Goal: Transaction & Acquisition: Purchase product/service

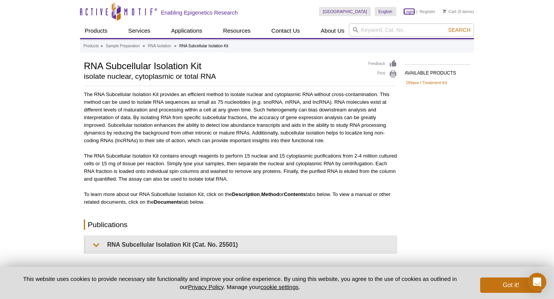
click at [409, 11] on link "Login" at bounding box center [409, 11] width 10 height 5
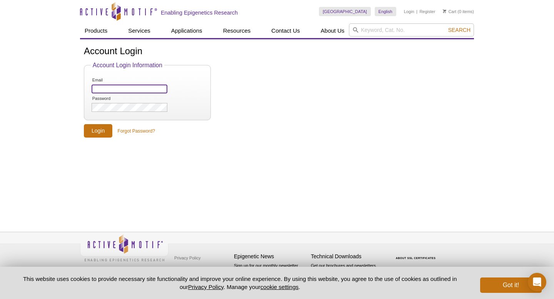
click at [116, 89] on input "Email" at bounding box center [130, 89] width 76 height 9
type input "jrajaiya@salud.unm.edu"
click at [98, 129] on input "Login" at bounding box center [98, 130] width 28 height 13
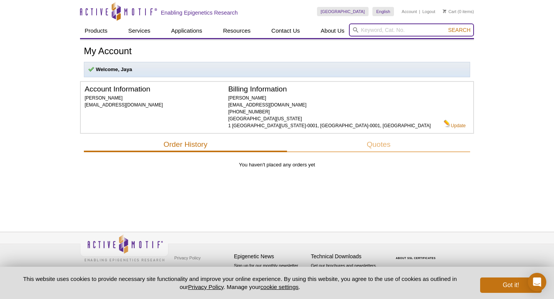
click at [385, 31] on input "search" at bounding box center [411, 29] width 125 height 13
type input "r"
click at [446, 27] on button "Search" at bounding box center [459, 30] width 27 height 7
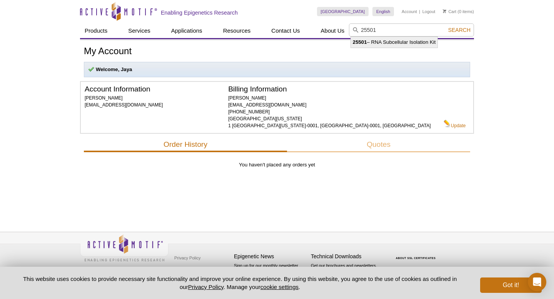
click at [400, 44] on li "25501 – RNA Subcellular Isolation Kit" at bounding box center [394, 42] width 87 height 11
type input "25501 – RNA Subcellular Isolation Kit"
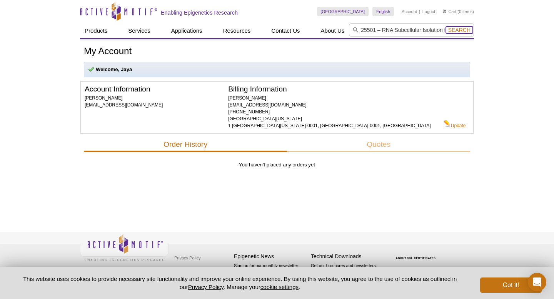
click at [462, 28] on span "Search" at bounding box center [459, 30] width 22 height 6
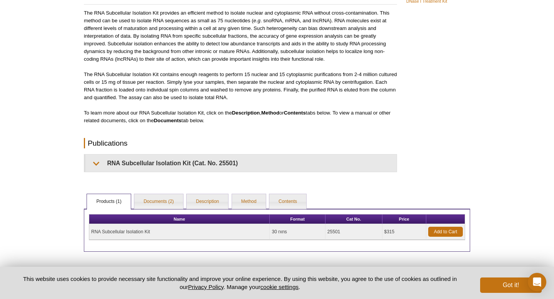
scroll to position [118, 0]
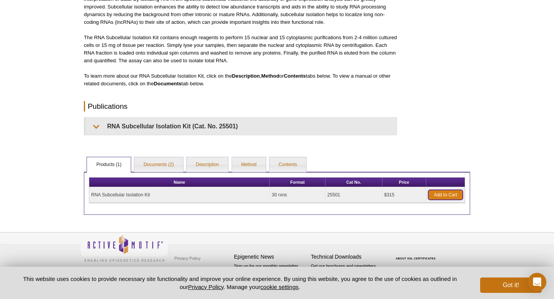
click at [432, 191] on link "Add to Cart" at bounding box center [445, 195] width 35 height 10
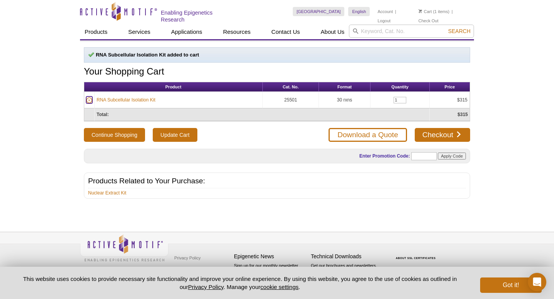
click at [88, 100] on icon at bounding box center [89, 101] width 2 height 2
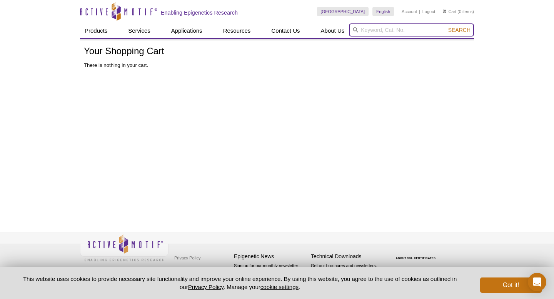
click at [381, 31] on input "search" at bounding box center [411, 29] width 125 height 13
click at [394, 26] on input "search" at bounding box center [411, 29] width 125 height 13
paste input "25501"
click at [446, 27] on button "Search" at bounding box center [459, 30] width 27 height 7
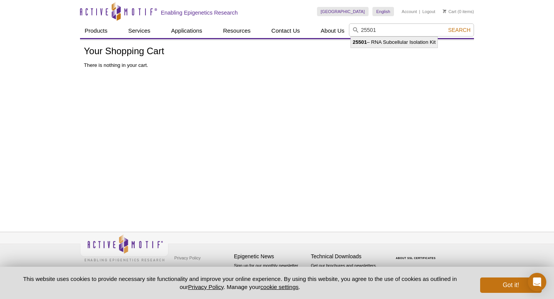
click at [384, 43] on li "25501 – RNA Subcellular Isolation Kit" at bounding box center [394, 42] width 87 height 11
type input "25501 – RNA Subcellular Isolation Kit"
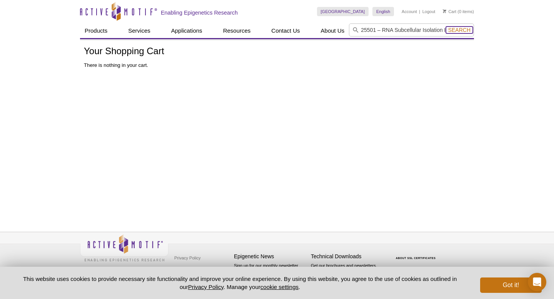
click at [462, 30] on span "Search" at bounding box center [459, 30] width 22 height 6
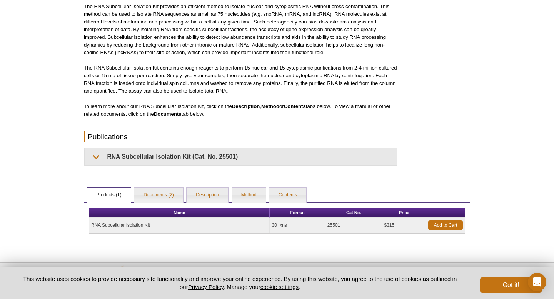
scroll to position [105, 0]
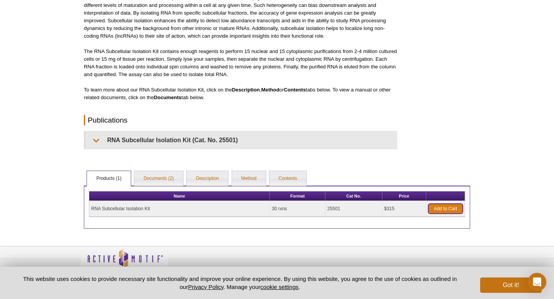
click at [434, 206] on link "Add to Cart" at bounding box center [445, 209] width 35 height 10
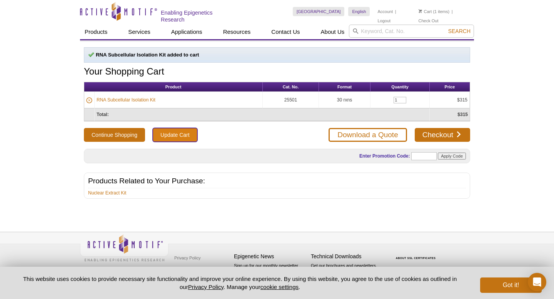
click at [181, 136] on input "Update Cart" at bounding box center [175, 135] width 44 height 14
click at [364, 134] on link "Download a Quote" at bounding box center [367, 135] width 78 height 14
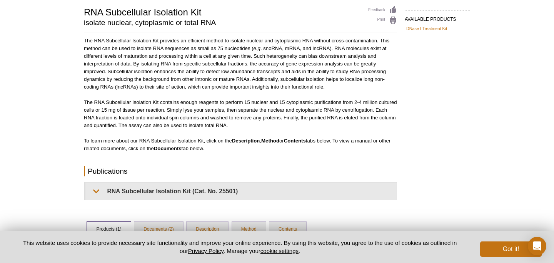
scroll to position [155, 0]
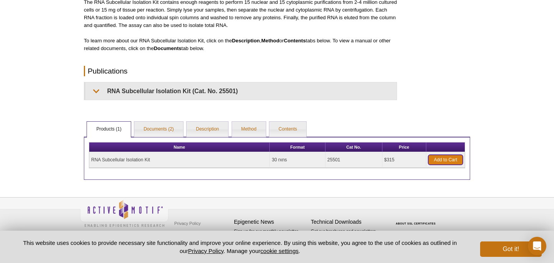
click at [439, 160] on link "Add to Cart" at bounding box center [445, 160] width 35 height 10
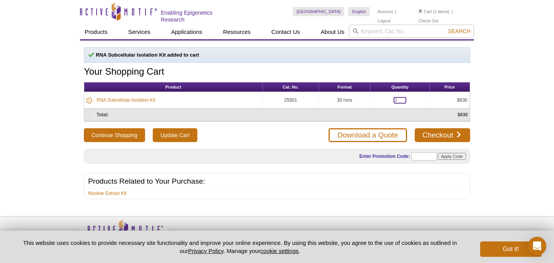
click at [400, 98] on input "2" at bounding box center [399, 100] width 13 height 7
type input "1"
click at [506, 112] on div "Active Motif Logo Enabling Epigenetics Research 1 Search Skip to content Active…" at bounding box center [277, 141] width 554 height 283
click at [478, 168] on div "Active Motif Logo Enabling Epigenetics Research 1 Search Skip to content Active…" at bounding box center [277, 141] width 554 height 283
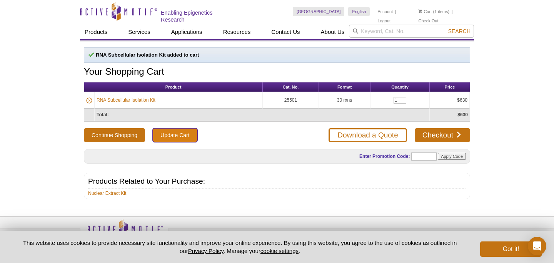
click at [177, 138] on input "Update Cart" at bounding box center [175, 135] width 44 height 14
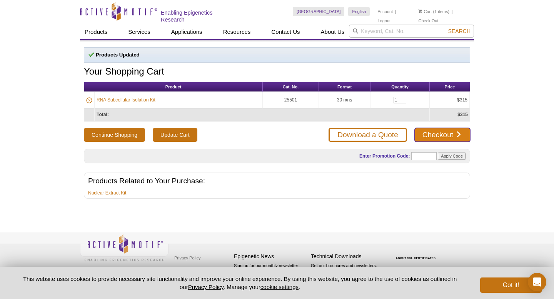
click at [439, 131] on link "Checkout" at bounding box center [441, 135] width 55 height 14
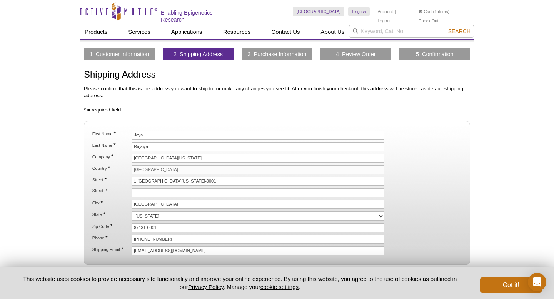
click at [266, 52] on link "3 Purchase Information" at bounding box center [277, 54] width 59 height 7
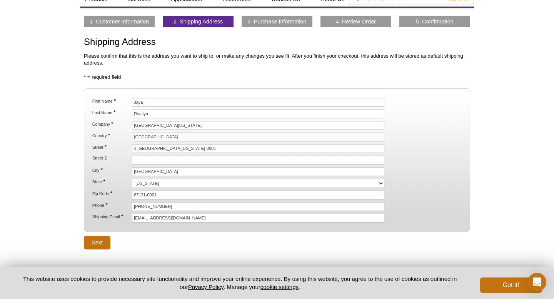
scroll to position [24, 0]
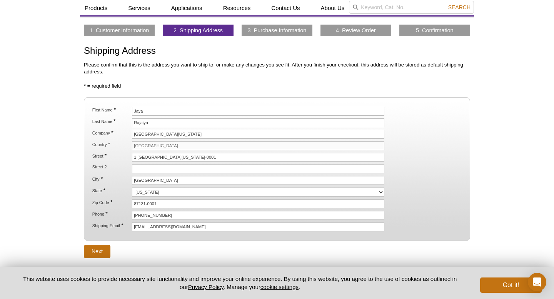
click at [222, 29] on link "2 Shipping Address" at bounding box center [197, 30] width 49 height 7
click at [265, 31] on link "3 Purchase Information" at bounding box center [277, 30] width 59 height 7
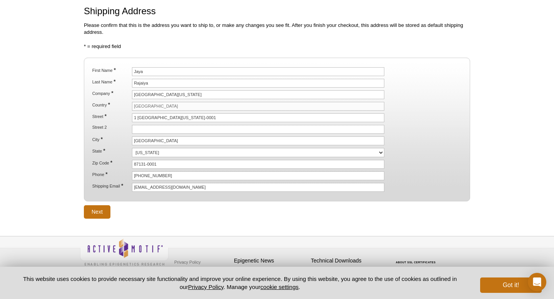
scroll to position [67, 0]
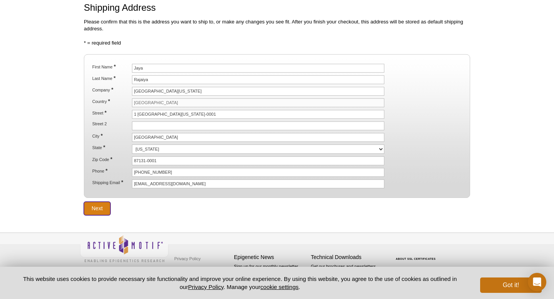
click at [102, 206] on input "Next" at bounding box center [97, 208] width 27 height 13
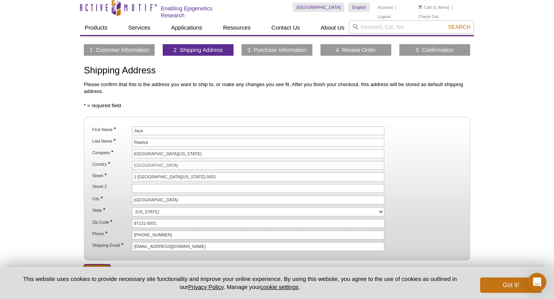
scroll to position [2, 0]
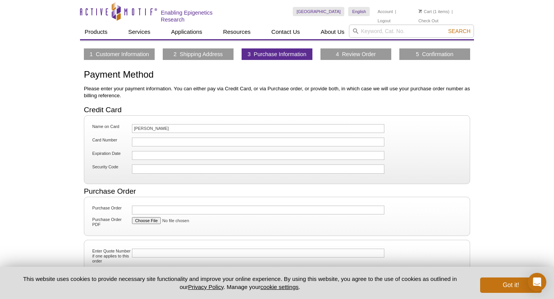
click at [352, 55] on link "4 Review Order" at bounding box center [356, 54] width 40 height 7
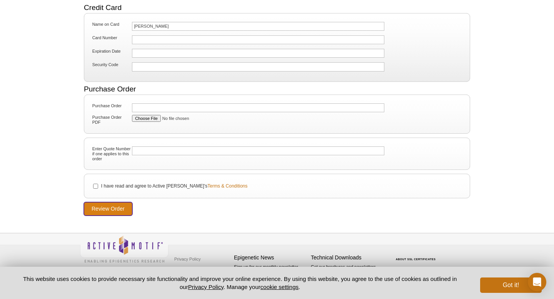
click at [103, 210] on input "Review Order" at bounding box center [108, 208] width 48 height 13
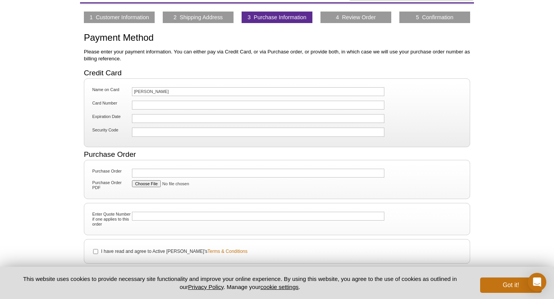
scroll to position [35, 0]
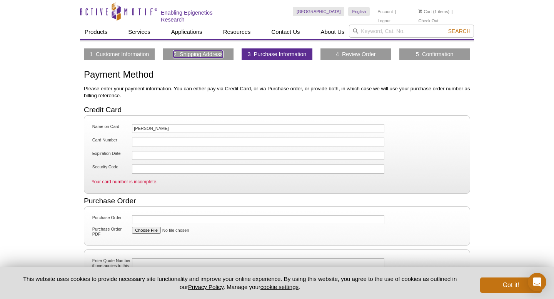
click at [211, 53] on link "2 Shipping Address" at bounding box center [197, 54] width 49 height 7
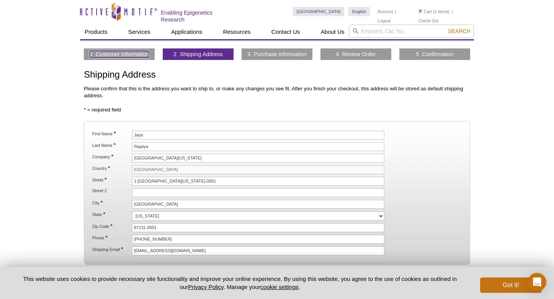
click at [131, 51] on link "1 Customer Information" at bounding box center [119, 54] width 59 height 7
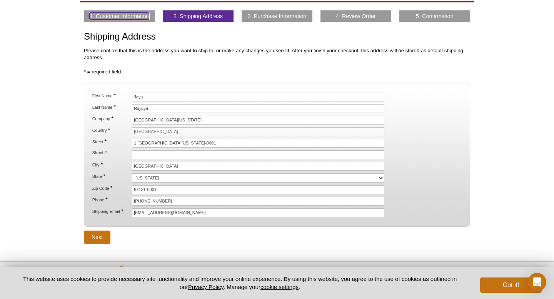
scroll to position [67, 0]
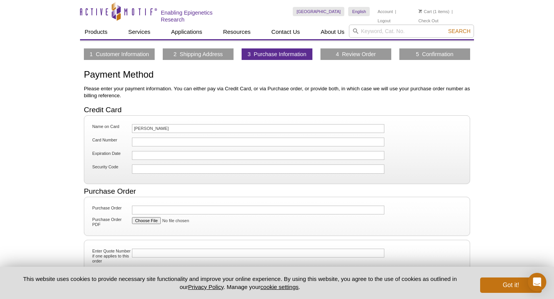
click at [434, 11] on li "Cart (1 items)" at bounding box center [433, 11] width 31 height 9
click at [437, 13] on li "Cart (1 items)" at bounding box center [433, 11] width 31 height 9
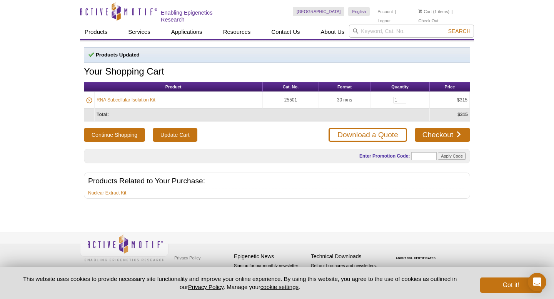
click at [300, 118] on td "Total:" at bounding box center [262, 114] width 335 height 13
click at [324, 213] on div "Products Updated Your Shopping Cart Product Cat. No. Format Quantity Price RNA …" at bounding box center [277, 127] width 394 height 174
click at [524, 89] on div "Active Motif Logo Enabling Epigenetics Research 1 Search Skip to content Active…" at bounding box center [277, 149] width 554 height 299
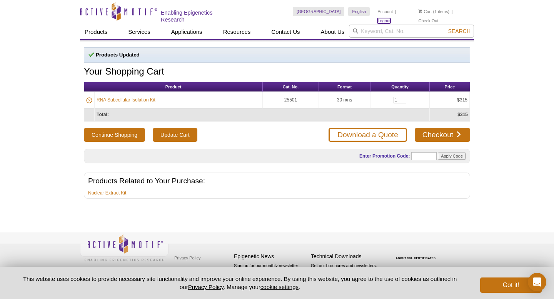
click at [390, 18] on link "Logout" at bounding box center [383, 20] width 13 height 5
